Goal: Find specific page/section: Find specific page/section

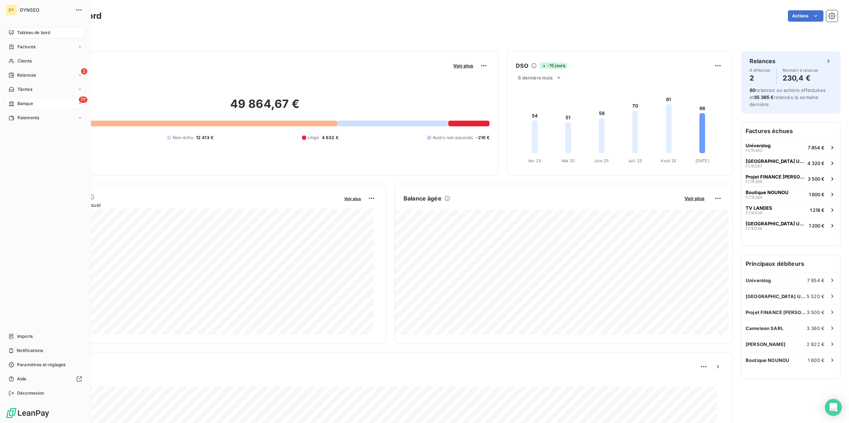
click at [45, 100] on div "77 Banque" at bounding box center [45, 103] width 79 height 11
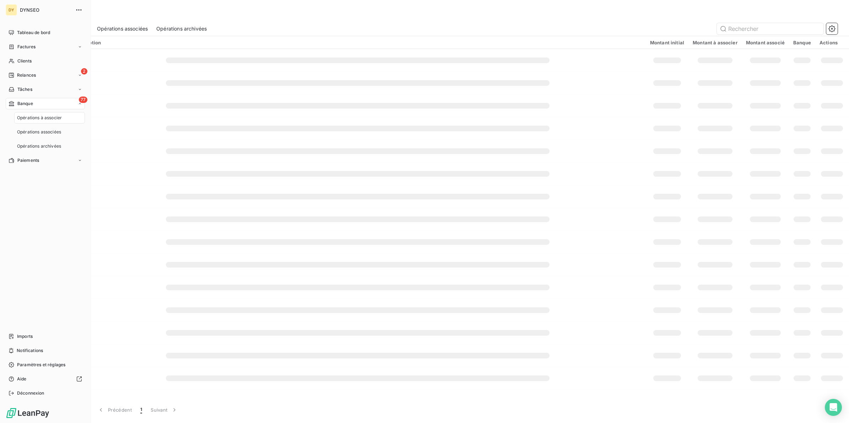
click at [54, 119] on span "Opérations à associer" at bounding box center [39, 118] width 45 height 6
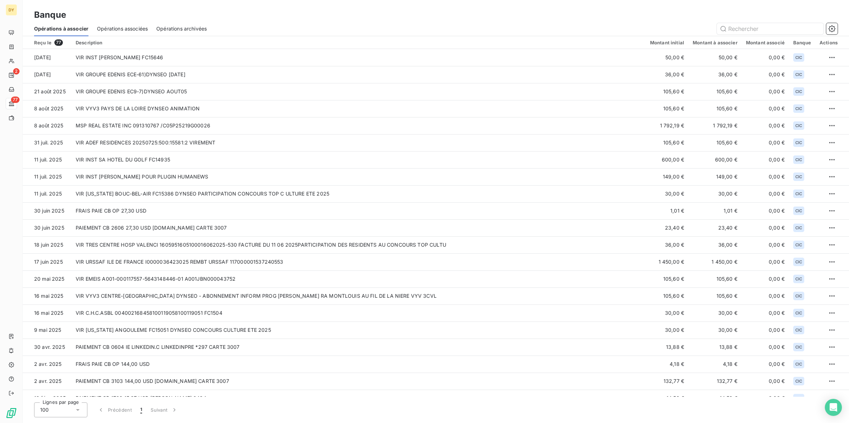
click at [122, 27] on span "Opérations associées" at bounding box center [122, 28] width 51 height 7
